Goal: Transaction & Acquisition: Book appointment/travel/reservation

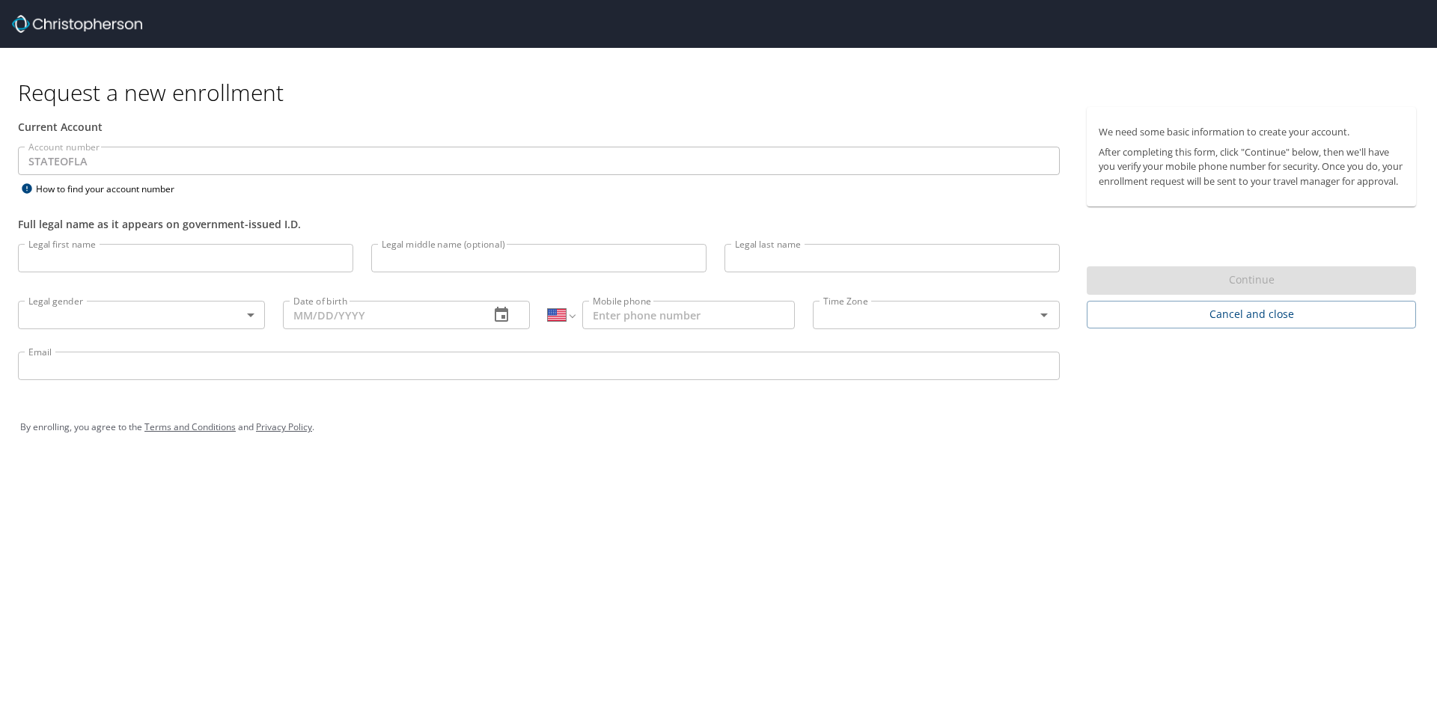
select select "US"
click at [1000, 593] on div "Request a new enrollment Current Account Account number STATEOFLA Account numbe…" at bounding box center [718, 353] width 1437 height 707
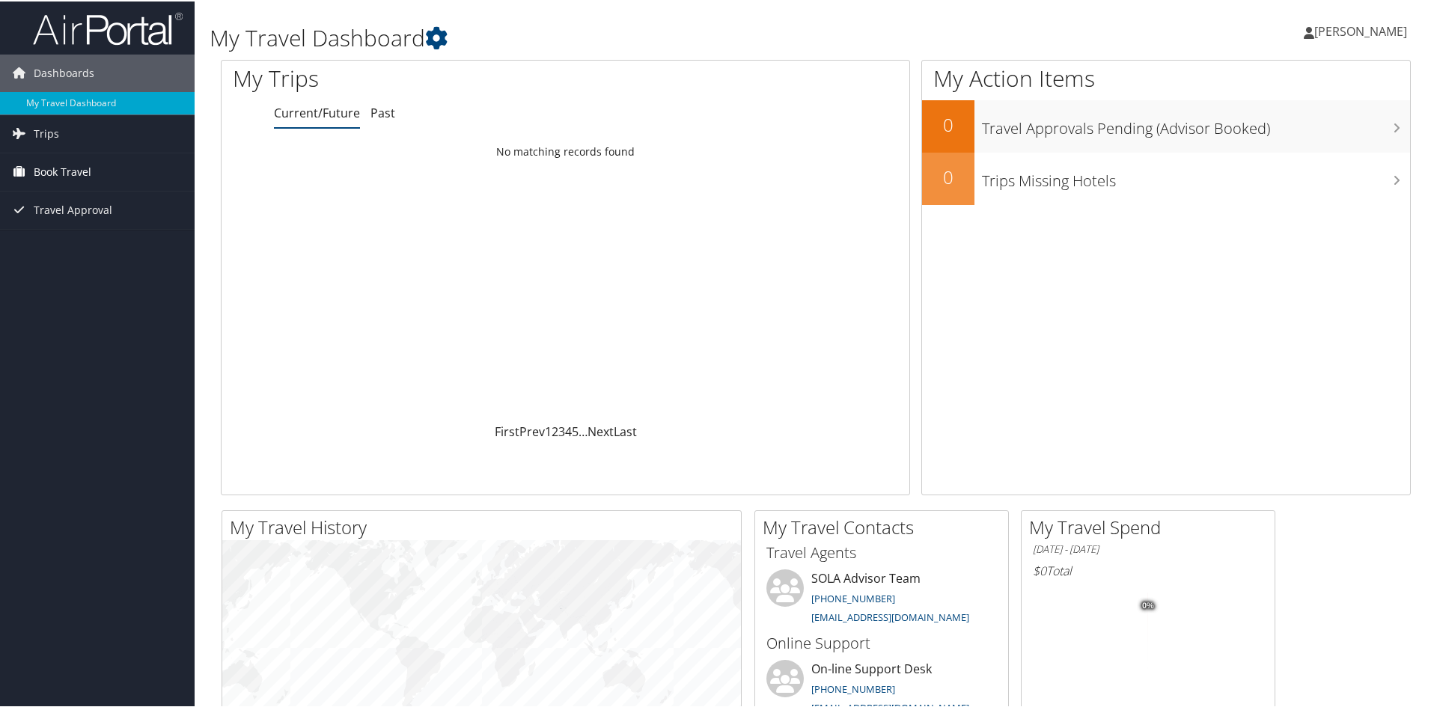
click at [67, 170] on span "Book Travel" at bounding box center [63, 170] width 58 height 37
click at [64, 170] on span "Book Travel" at bounding box center [63, 170] width 58 height 37
click at [52, 224] on link "Book/Manage Online Trips" at bounding box center [97, 223] width 195 height 22
